Goal: Transaction & Acquisition: Purchase product/service

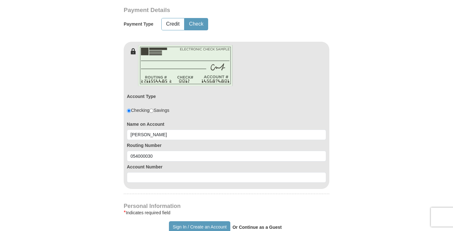
type input "054000030"
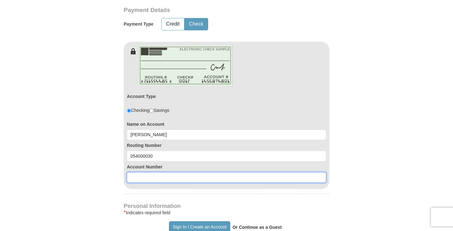
click at [153, 176] on input at bounding box center [226, 177] width 199 height 11
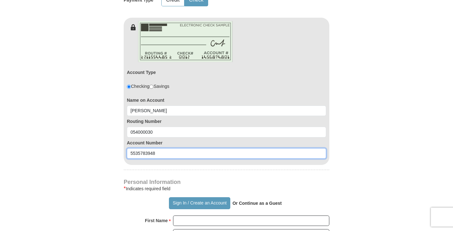
scroll to position [380, 0]
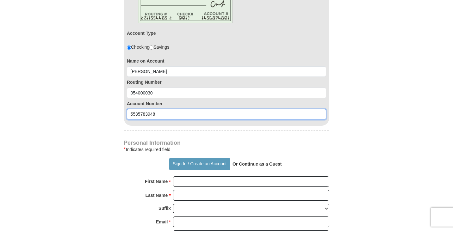
type input "5535783948"
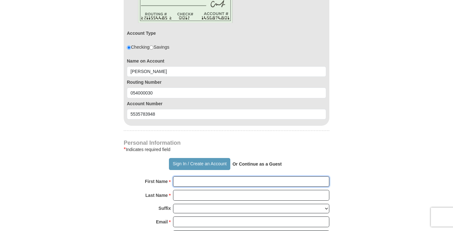
click at [182, 184] on input "First Name *" at bounding box center [251, 182] width 156 height 11
type input "[PERSON_NAME]"
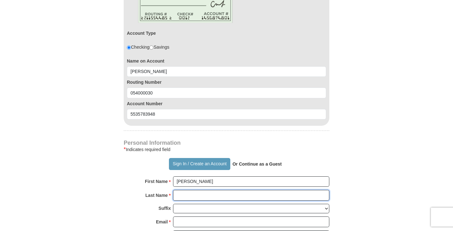
type input "WEST"
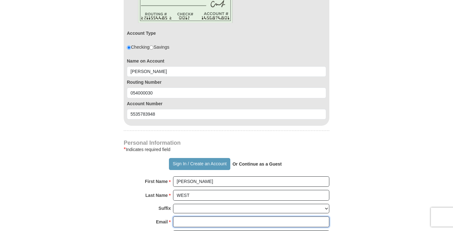
type input "[EMAIL_ADDRESS][DOMAIN_NAME]"
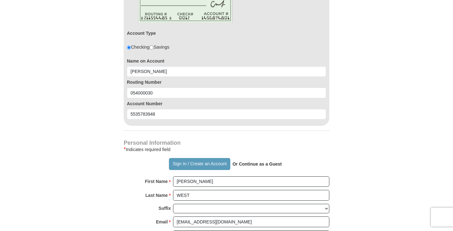
type input "[STREET_ADDRESS][PERSON_NAME]"
type input "SHARPSBURG"
select select "GA"
type input "30277"
type input "7705438194"
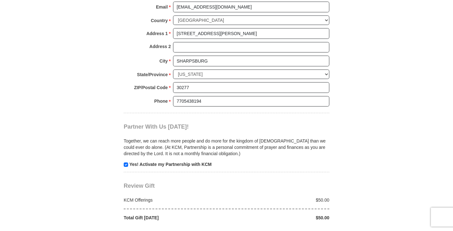
scroll to position [601, 0]
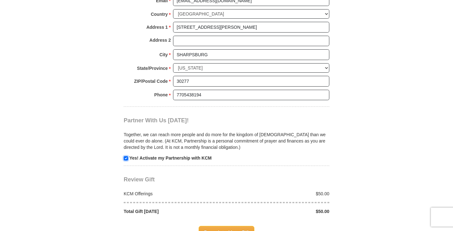
click at [126, 159] on input "checkbox" at bounding box center [126, 158] width 4 height 4
checkbox input "false"
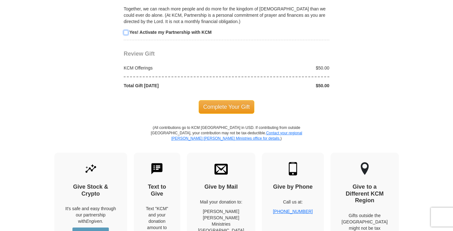
scroll to position [728, 0]
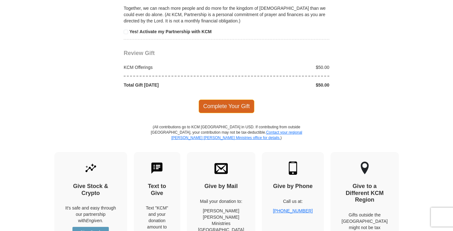
click at [230, 105] on span "Complete Your Gift" at bounding box center [227, 106] width 56 height 13
